Goal: Transaction & Acquisition: Download file/media

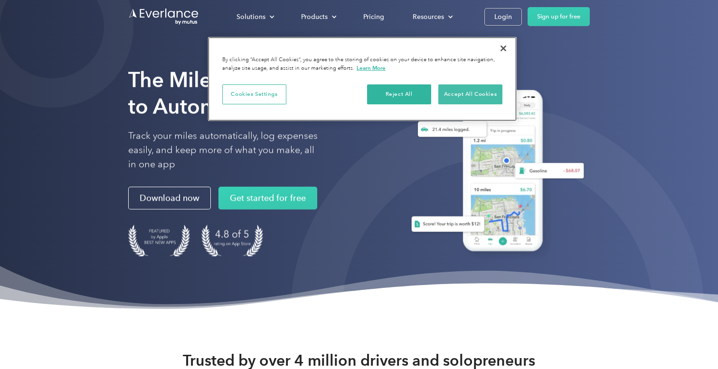
click at [468, 88] on button "Accept All Cookies" at bounding box center [470, 94] width 64 height 20
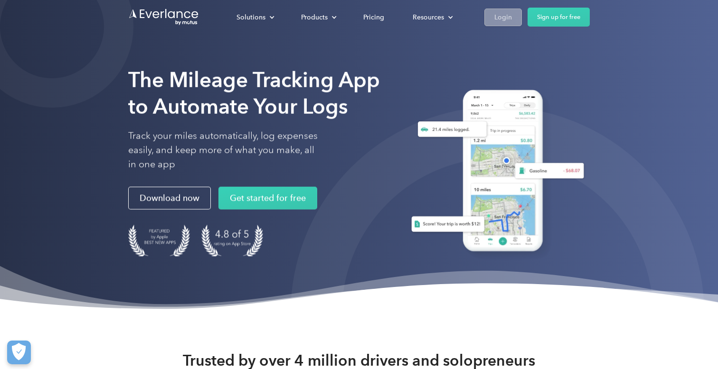
click at [505, 12] on div "Login" at bounding box center [503, 17] width 18 height 12
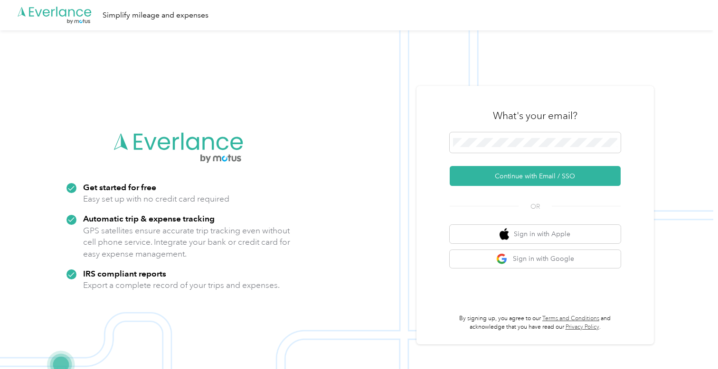
click at [530, 130] on div "What's your email?" at bounding box center [535, 115] width 171 height 33
click at [521, 177] on button "Continue with Email / SSO" at bounding box center [535, 176] width 171 height 20
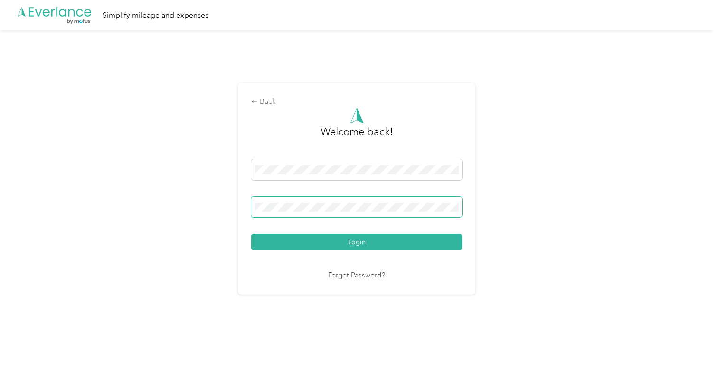
click at [359, 242] on button "Login" at bounding box center [356, 242] width 211 height 17
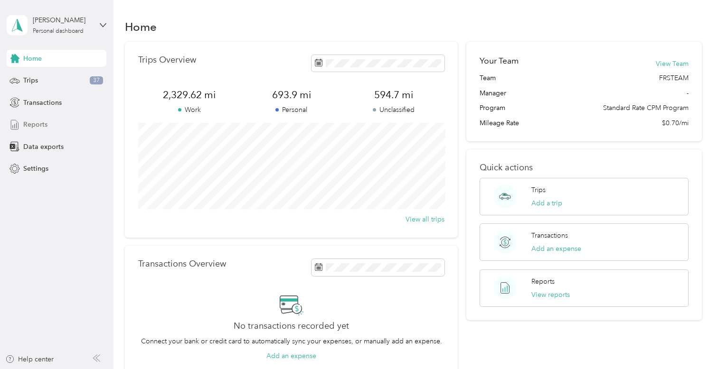
click at [58, 122] on div "Reports" at bounding box center [57, 124] width 100 height 17
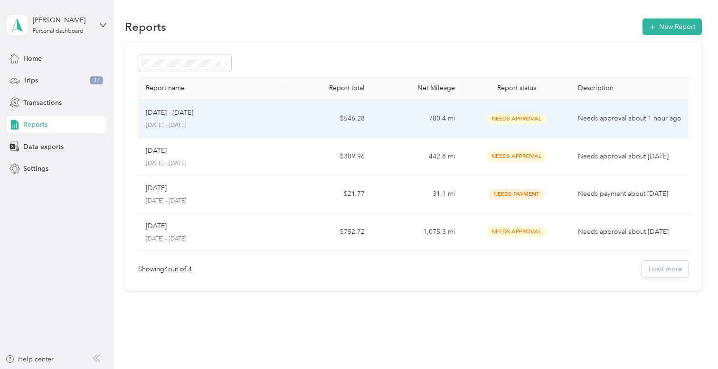
click at [299, 122] on td "$546.28" at bounding box center [327, 119] width 90 height 38
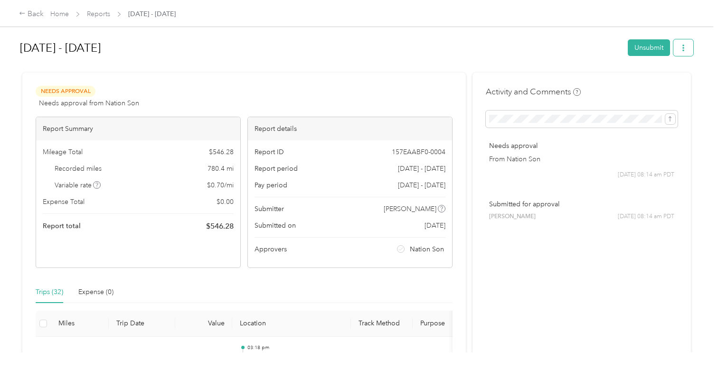
click at [690, 46] on button "button" at bounding box center [683, 47] width 20 height 17
click at [665, 75] on li "Download" at bounding box center [661, 83] width 70 height 17
click at [657, 85] on span "Download" at bounding box center [658, 83] width 31 height 10
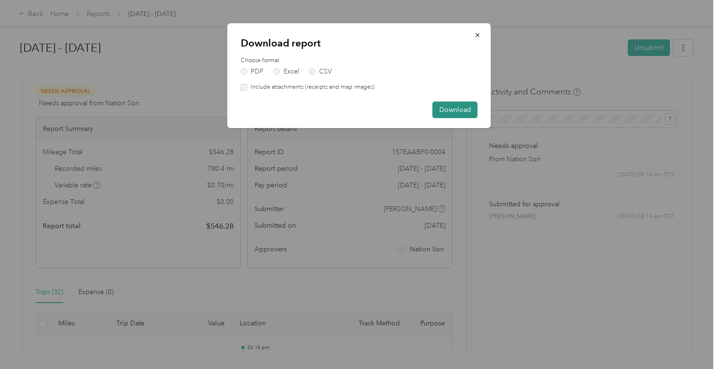
click at [459, 110] on button "Download" at bounding box center [454, 110] width 45 height 17
